Goal: Task Accomplishment & Management: Manage account settings

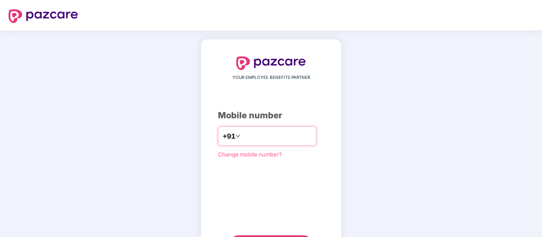
click at [264, 133] on input "*****" at bounding box center [277, 136] width 70 height 14
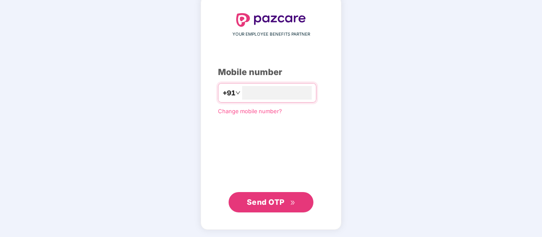
type input "**********"
click at [263, 203] on span "Send OTP" at bounding box center [266, 201] width 38 height 9
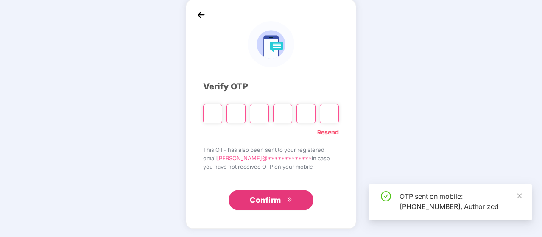
scroll to position [39, 0]
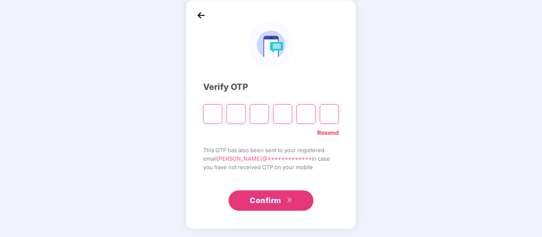
type input "*"
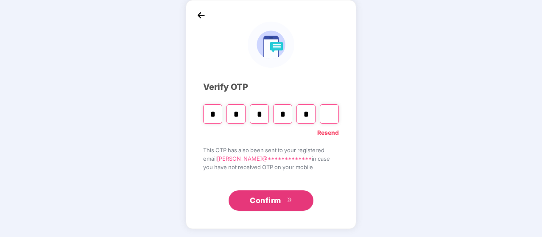
type input "*"
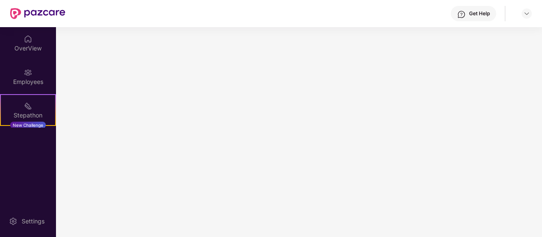
scroll to position [0, 0]
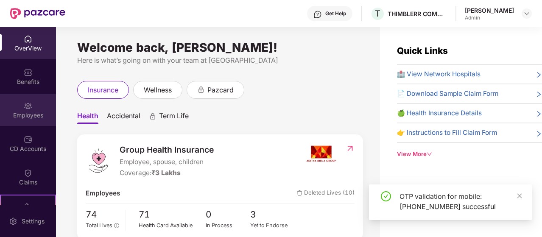
click at [25, 111] on div "Employees" at bounding box center [28, 115] width 56 height 8
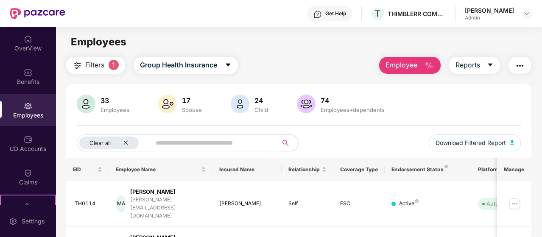
click at [431, 63] on img "button" at bounding box center [429, 66] width 10 height 10
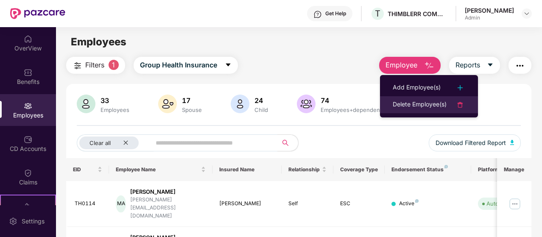
click at [409, 106] on div "Delete Employee(s)" at bounding box center [420, 105] width 54 height 10
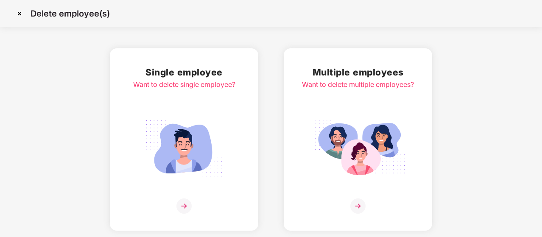
click at [176, 123] on img at bounding box center [184, 148] width 95 height 66
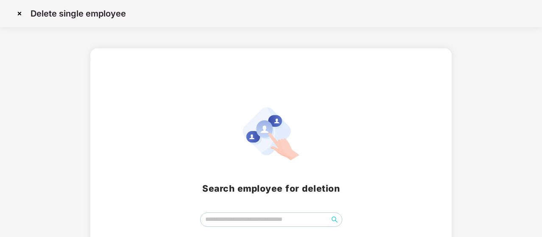
scroll to position [48, 0]
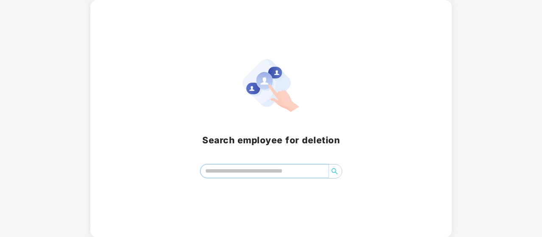
click at [220, 170] on input "search" at bounding box center [265, 171] width 128 height 13
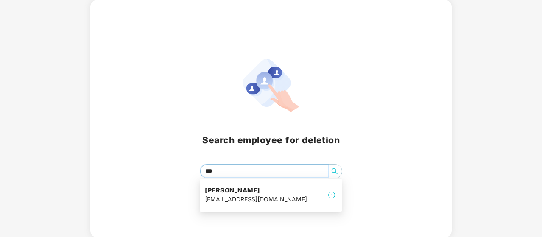
type input "****"
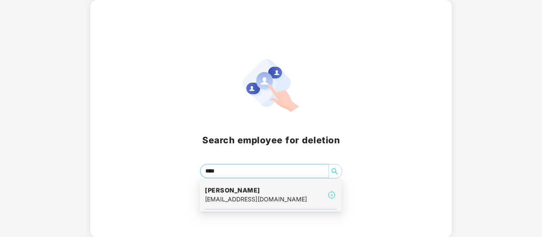
click at [229, 190] on h4 "[PERSON_NAME]" at bounding box center [256, 190] width 102 height 8
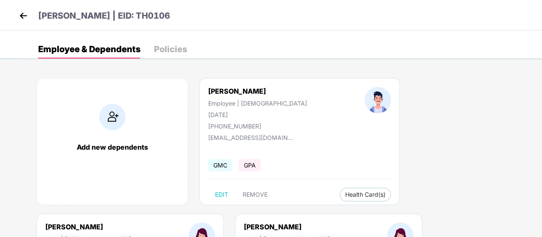
scroll to position [81, 0]
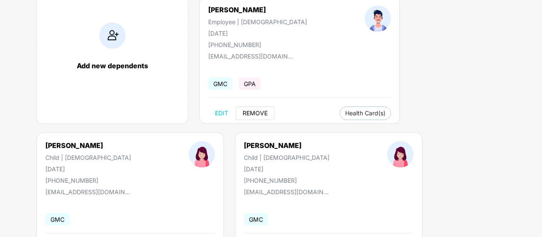
click at [249, 114] on span "REMOVE" at bounding box center [255, 113] width 25 height 7
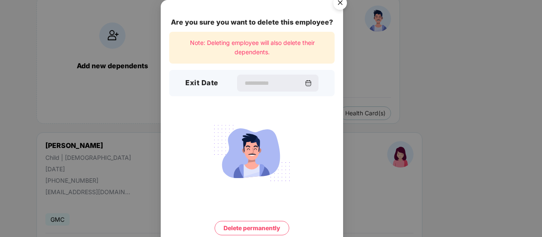
scroll to position [33, 0]
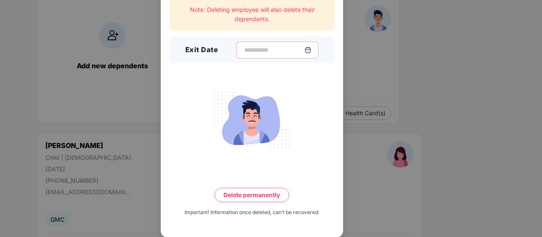
click at [243, 49] on input at bounding box center [273, 50] width 61 height 9
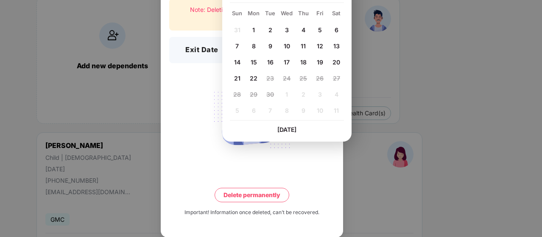
click at [330, 61] on div "20" at bounding box center [336, 62] width 13 height 13
type input "**********"
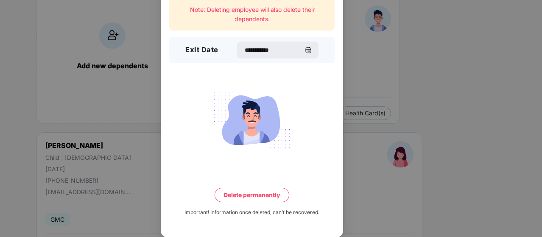
click at [265, 196] on button "Delete permanently" at bounding box center [252, 195] width 75 height 14
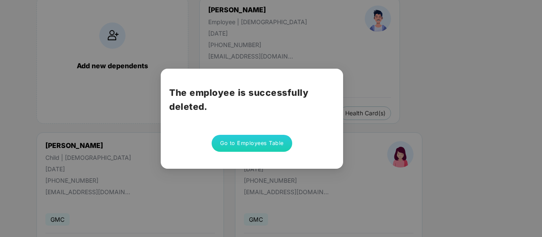
scroll to position [0, 0]
click at [244, 145] on button "Go to Employees Table" at bounding box center [252, 143] width 81 height 17
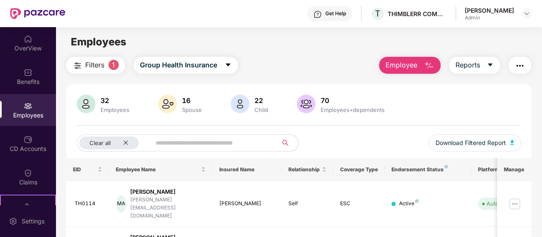
click at [81, 108] on img at bounding box center [86, 104] width 19 height 19
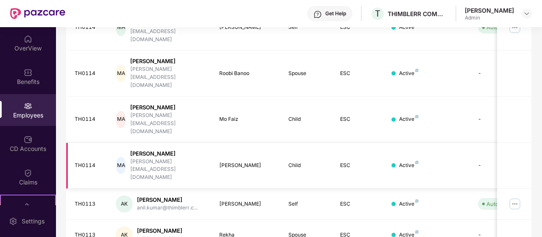
scroll to position [282, 0]
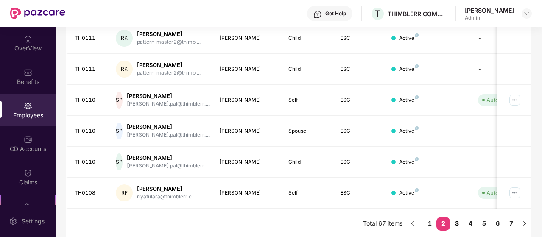
click at [458, 224] on link "3" at bounding box center [457, 223] width 14 height 13
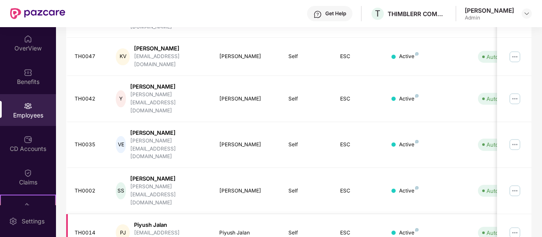
scroll to position [0, 0]
